Goal: Find contact information: Find contact information

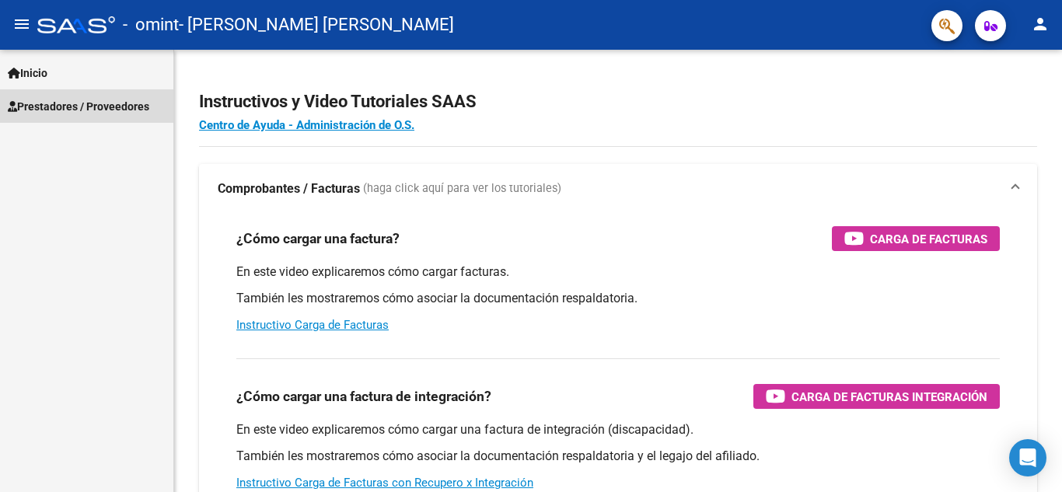
click at [98, 99] on span "Prestadores / Proveedores" at bounding box center [78, 106] width 141 height 17
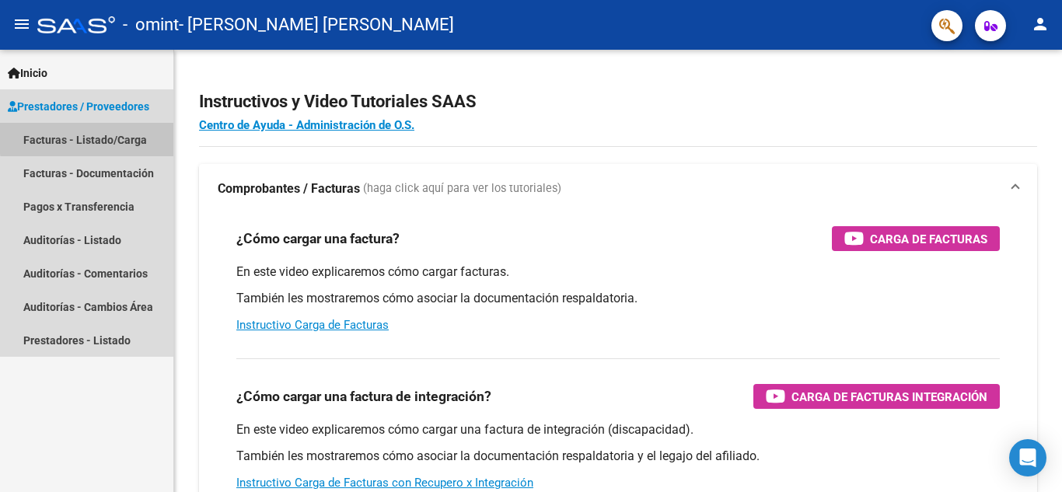
click at [114, 136] on link "Facturas - Listado/Carga" at bounding box center [86, 139] width 173 height 33
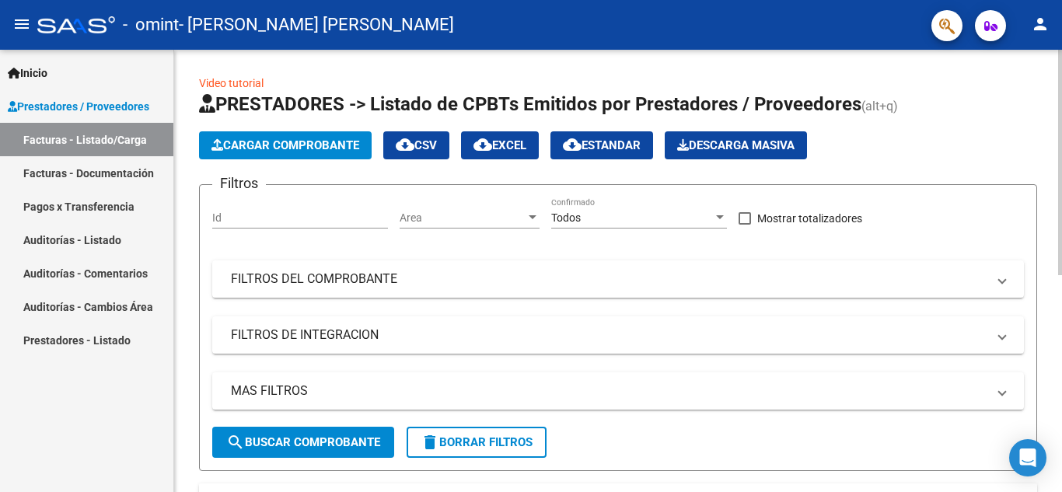
click at [183, 232] on div "Video tutorial PRESTADORES -> Listado de CPBTs Emitidos por Prestadores / Prove…" at bounding box center [618, 478] width 888 height 857
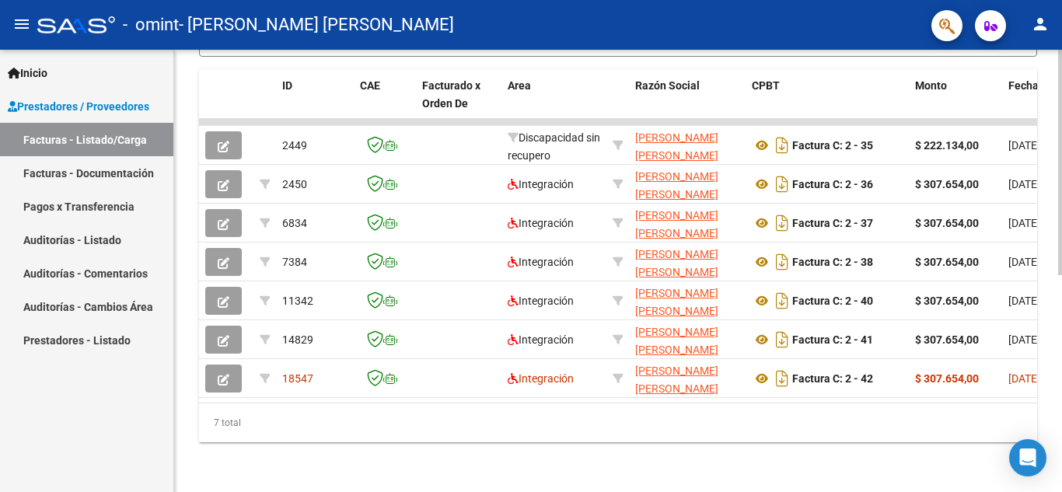
scroll to position [427, 0]
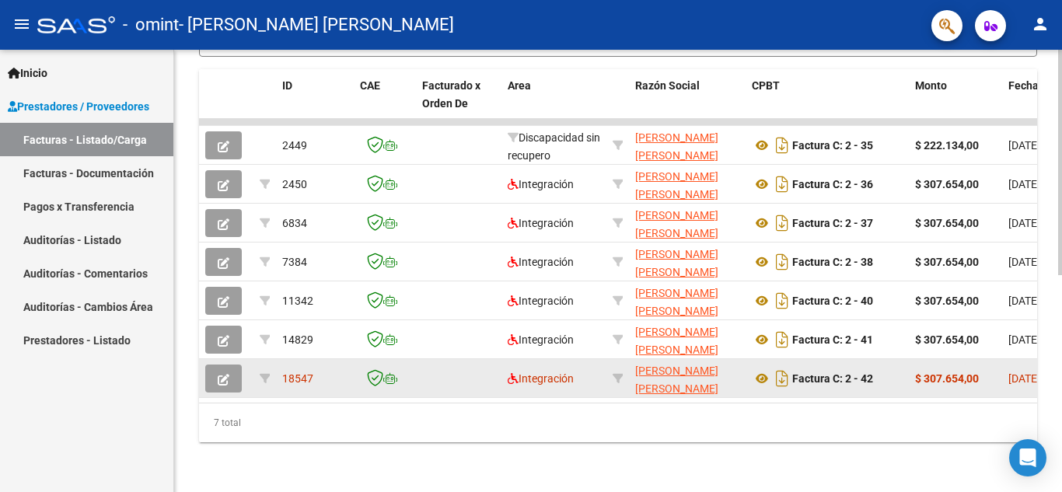
click at [223, 374] on icon "button" at bounding box center [224, 380] width 12 height 12
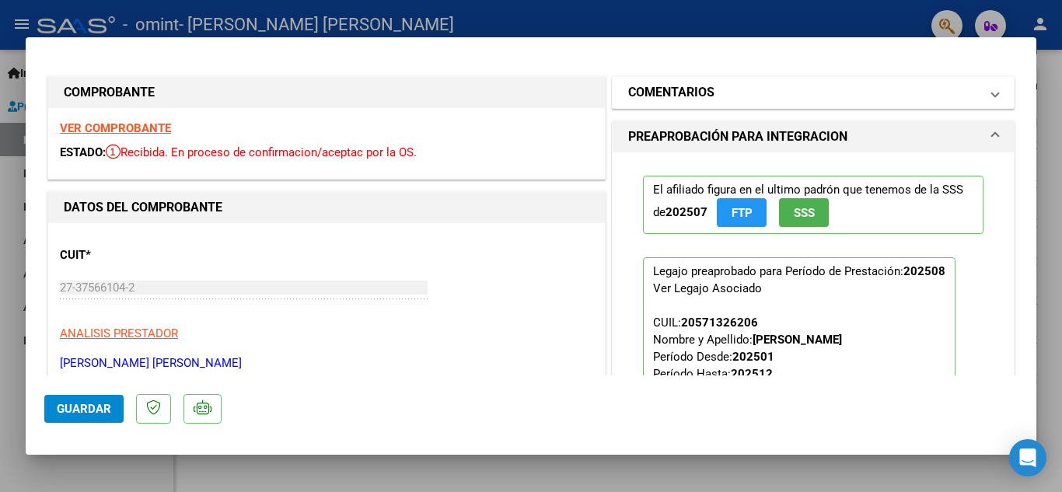
click at [662, 98] on h1 "COMENTARIOS" at bounding box center [671, 92] width 86 height 19
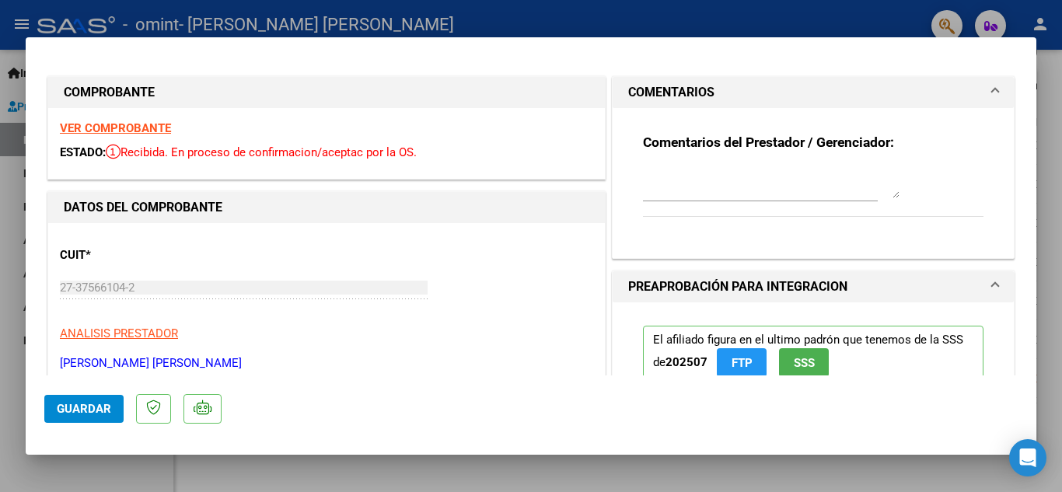
click at [437, 9] on div at bounding box center [531, 246] width 1062 height 492
type input "$ 0,00"
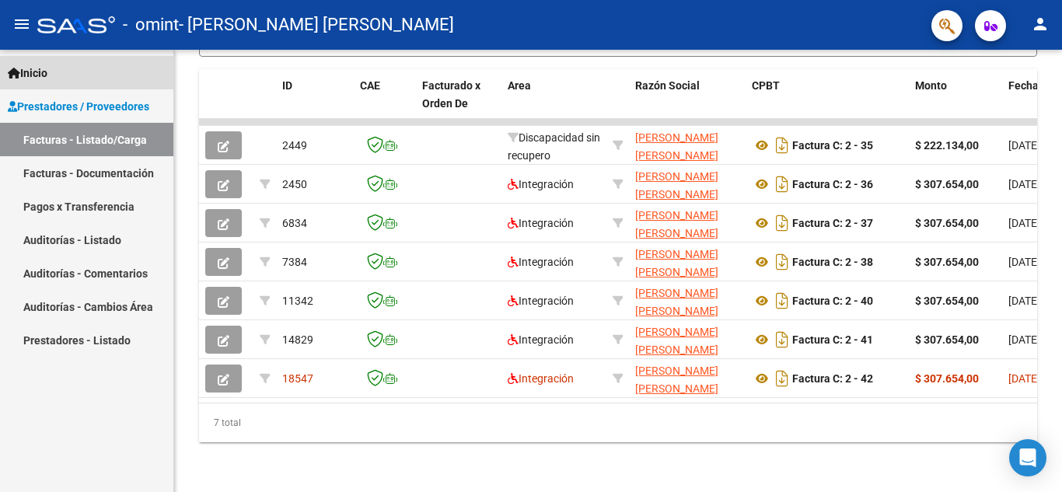
click at [66, 78] on link "Inicio" at bounding box center [86, 72] width 173 height 33
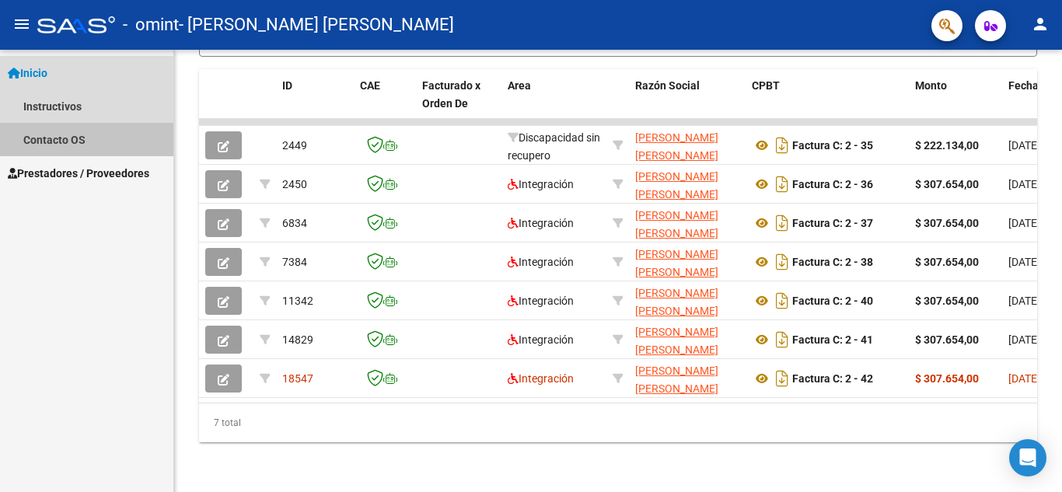
click at [80, 142] on link "Contacto OS" at bounding box center [86, 139] width 173 height 33
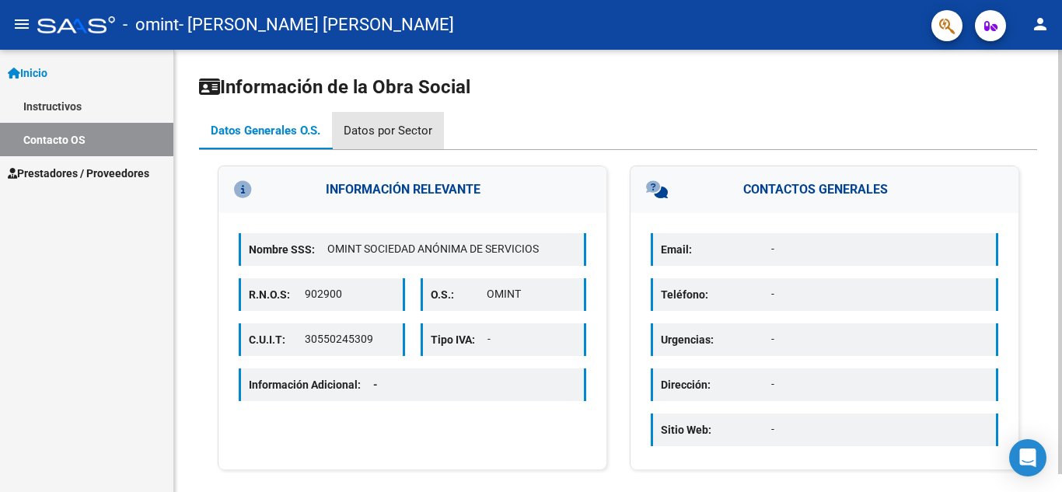
click at [406, 124] on div "Datos por Sector" at bounding box center [388, 130] width 89 height 17
